Goal: Find specific page/section: Find specific page/section

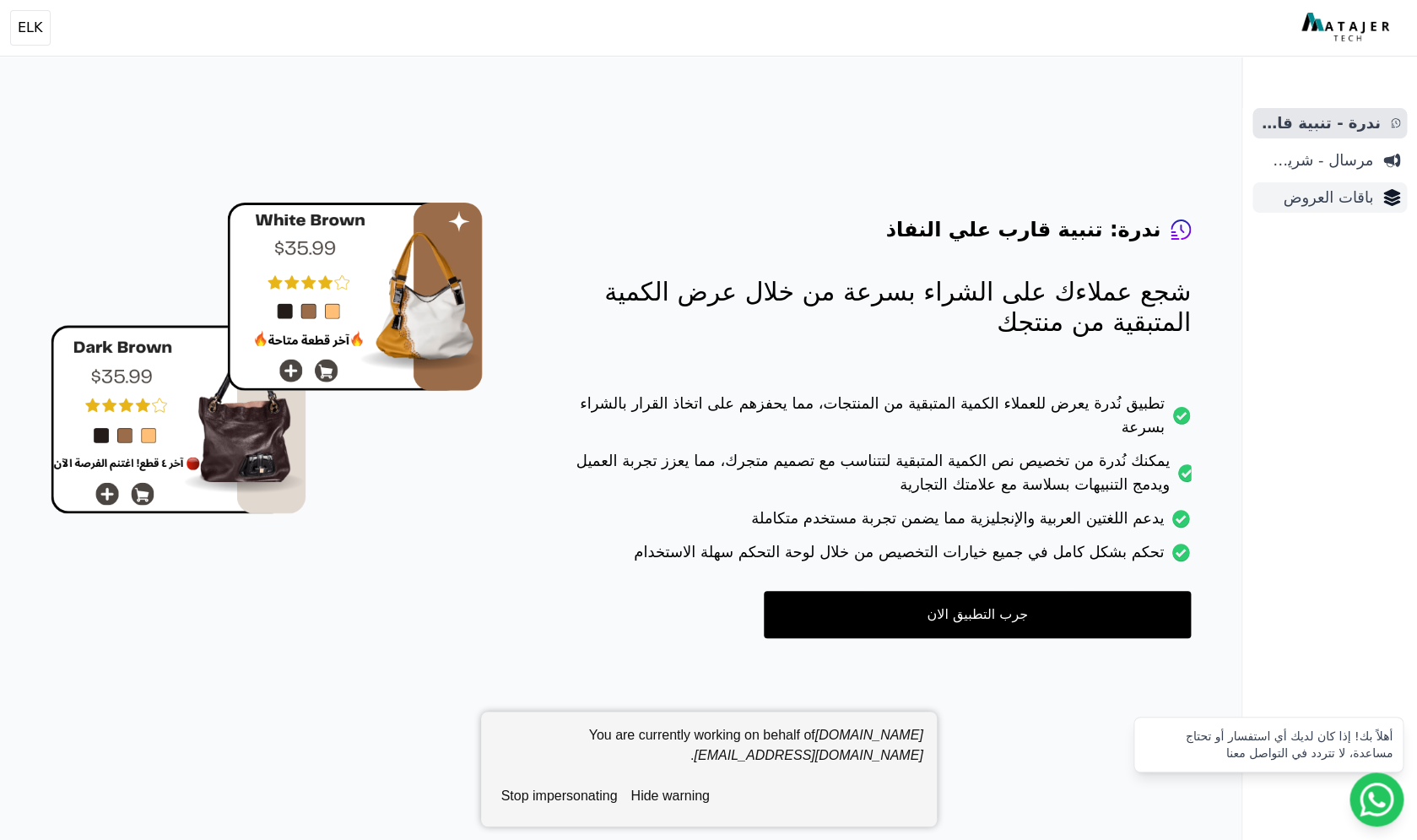
click at [1342, 205] on span "باقات العروض" at bounding box center [1316, 197] width 114 height 24
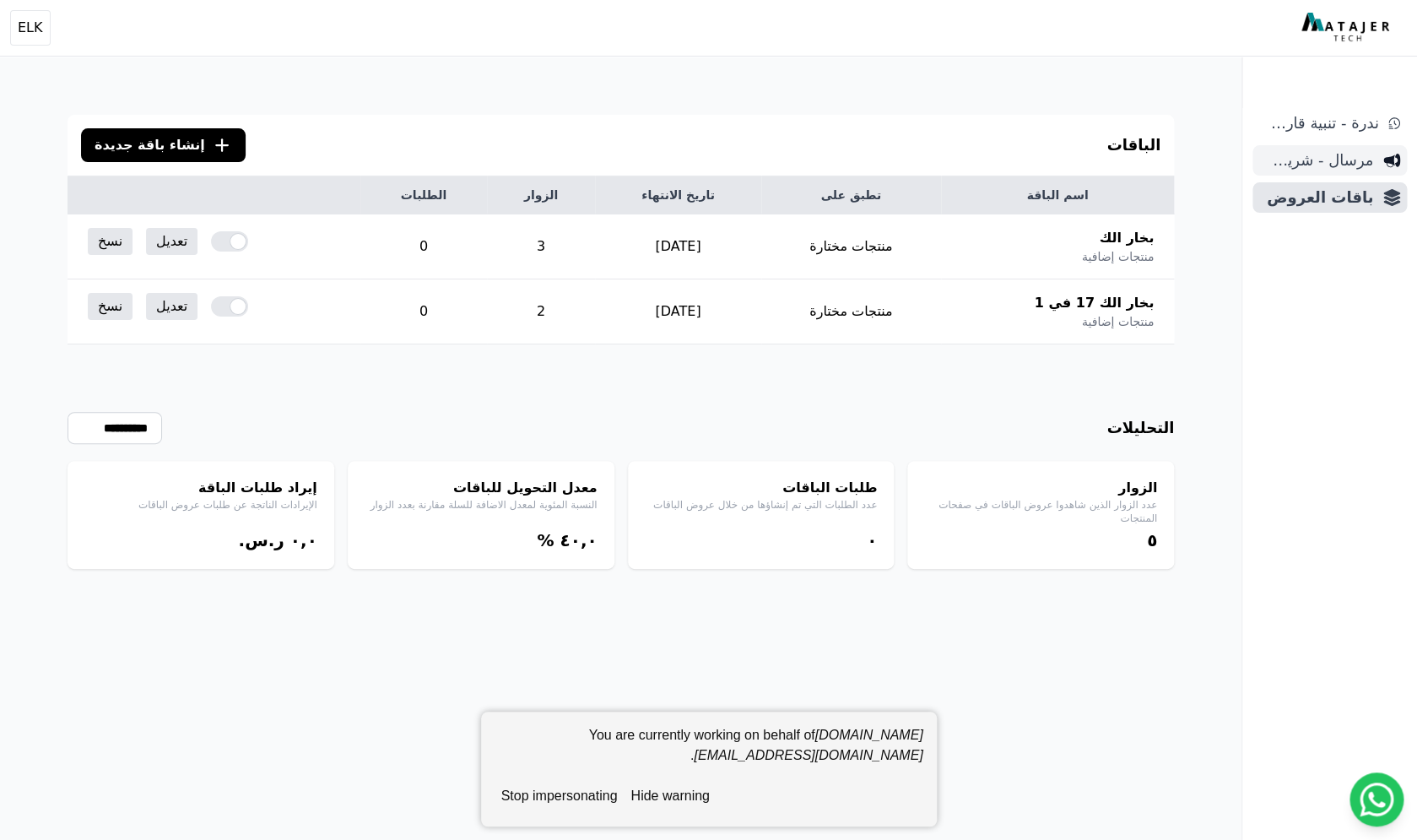
click at [1334, 150] on span "مرسال - شريط دعاية" at bounding box center [1316, 160] width 114 height 24
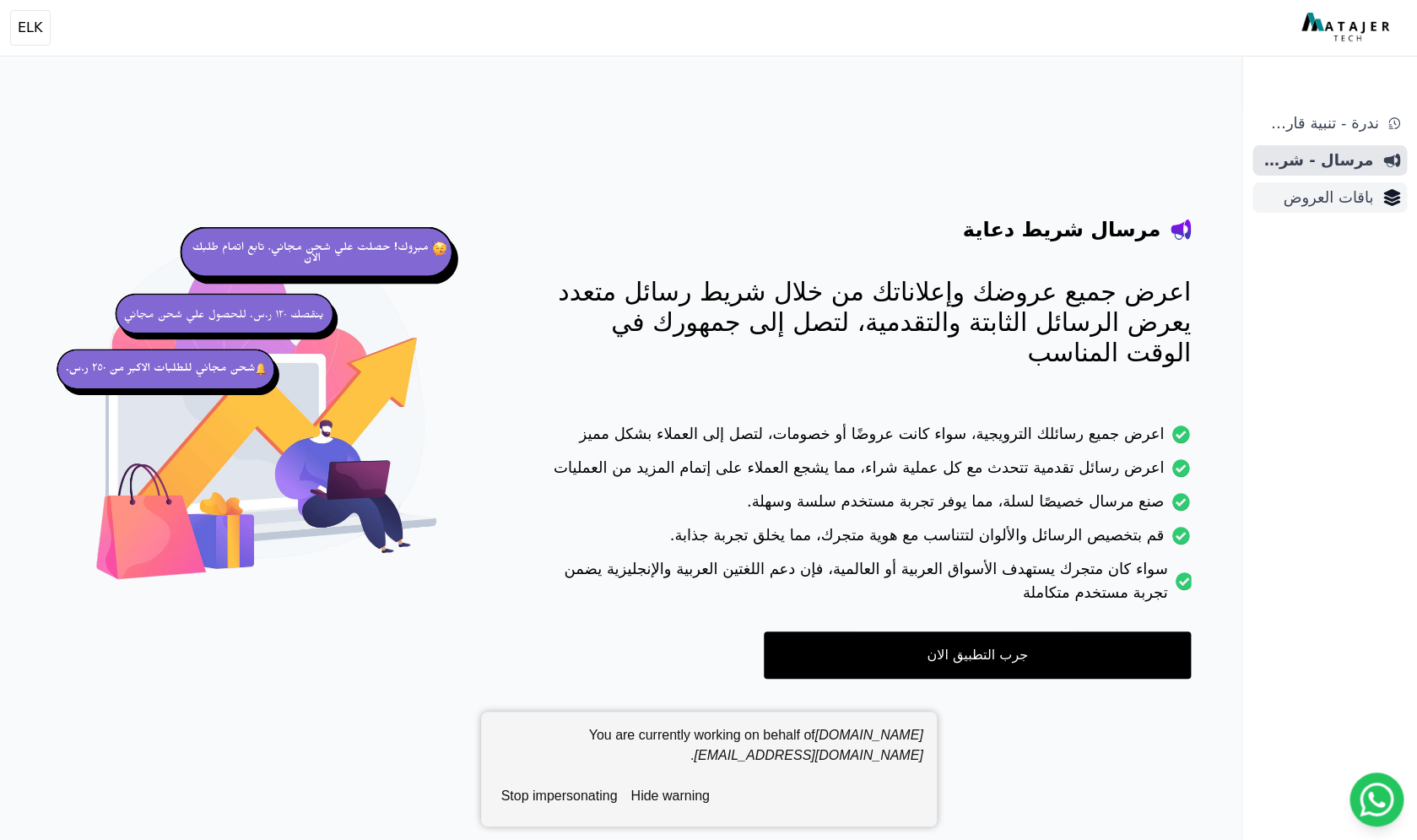
click at [1337, 198] on span "باقات العروض" at bounding box center [1316, 197] width 114 height 24
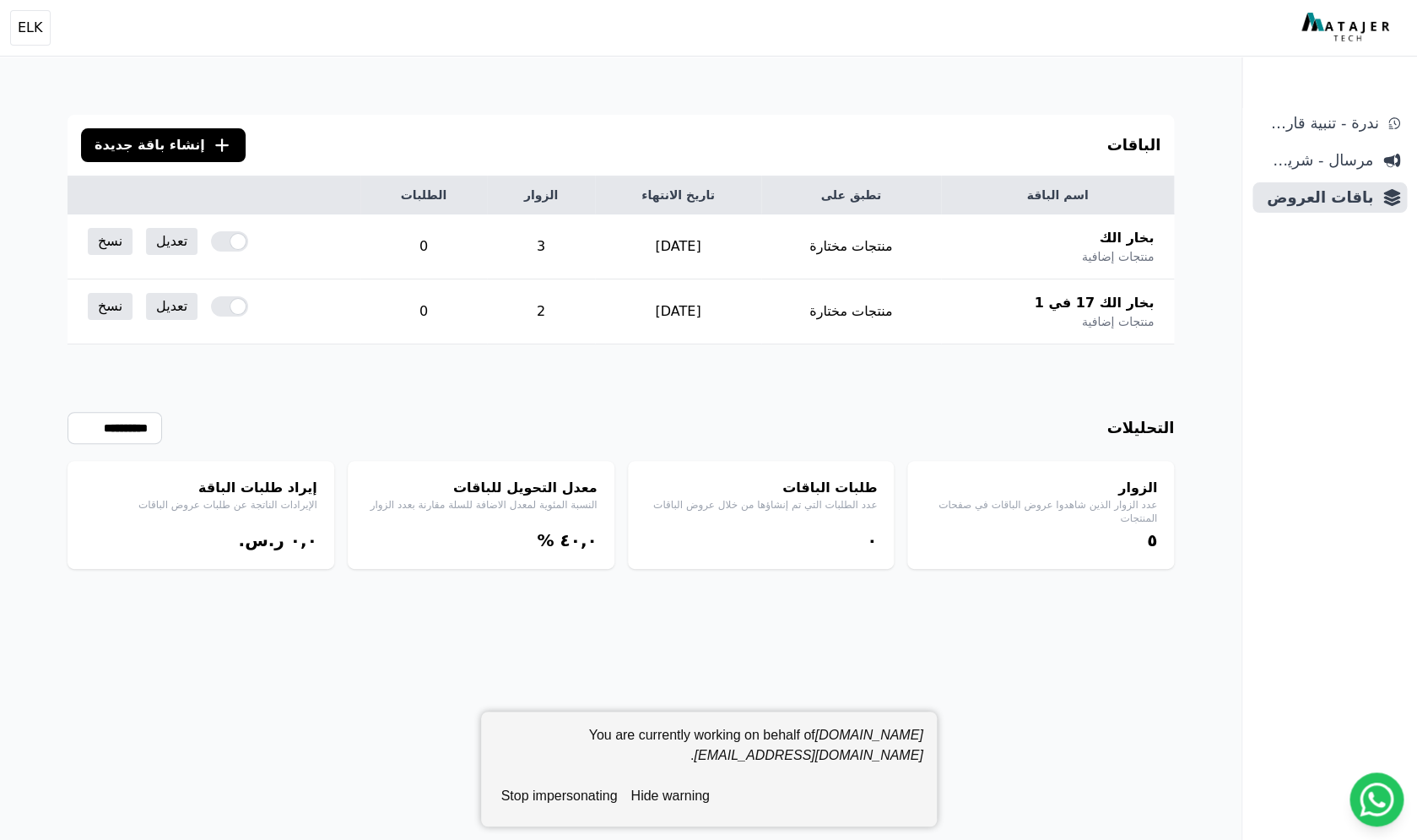
click at [1228, 307] on div "الباقات .cls-1{fill:none;stroke:#fff;stroke-linecap:round;stroke-linejoin:round…" at bounding box center [621, 501] width 1241 height 840
click at [1192, 454] on div "الباقات .cls-1{fill:none;stroke:#fff;stroke-linecap:round;stroke-linejoin:round…" at bounding box center [621, 501] width 1241 height 840
click at [550, 794] on button "stop impersonating" at bounding box center [559, 795] width 130 height 34
